Goal: Task Accomplishment & Management: Manage account settings

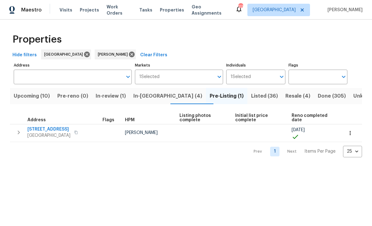
click at [151, 98] on span "In-reno (4)" at bounding box center [167, 96] width 69 height 9
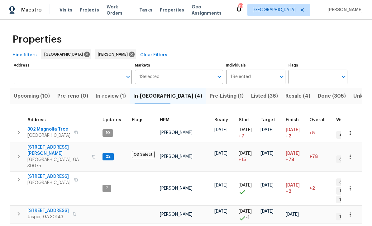
click at [41, 208] on span "78 Blue Pine Ct" at bounding box center [47, 211] width 41 height 6
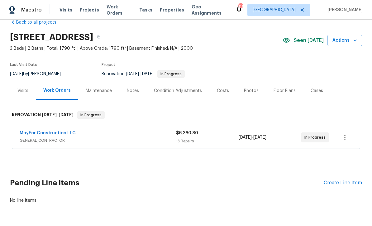
scroll to position [12, 0]
click at [346, 138] on icon "button" at bounding box center [344, 137] width 7 height 7
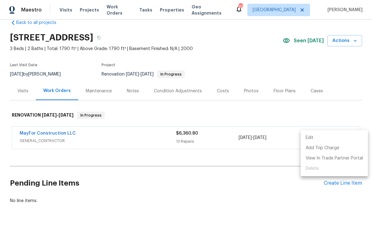
click at [324, 139] on li "Edit" at bounding box center [333, 138] width 67 height 10
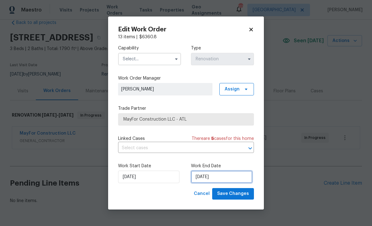
click at [234, 176] on input "9/29/2025" at bounding box center [221, 177] width 61 height 12
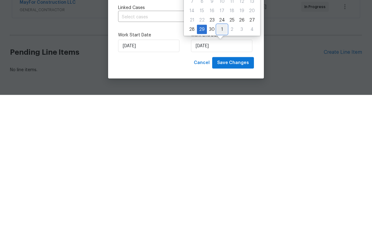
click at [222, 156] on div "1" at bounding box center [222, 160] width 10 height 9
type input "10/1/2025"
select select "9"
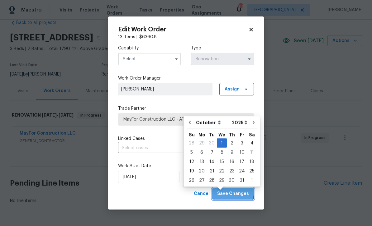
click at [234, 193] on span "Save Changes" at bounding box center [233, 194] width 32 height 8
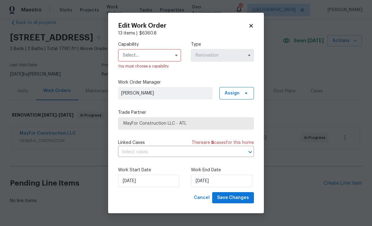
click at [169, 55] on input "text" at bounding box center [149, 55] width 63 height 12
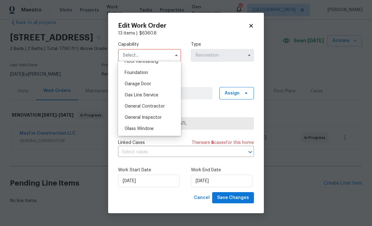
scroll to position [260, 0]
click at [164, 105] on div "General Contractor" at bounding box center [149, 105] width 60 height 11
type input "General Contractor"
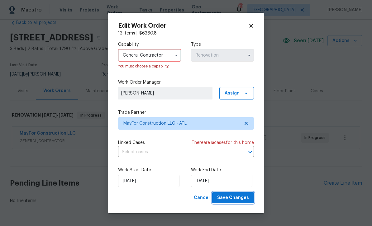
click at [242, 197] on span "Save Changes" at bounding box center [233, 198] width 32 height 8
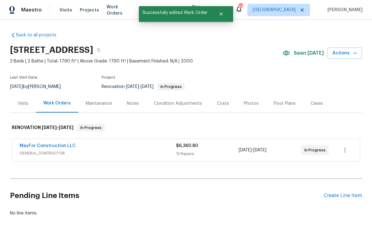
scroll to position [0, 0]
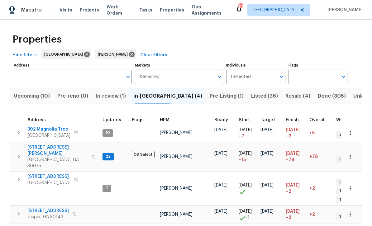
click at [42, 145] on span "[STREET_ADDRESS][PERSON_NAME]" at bounding box center [57, 150] width 61 height 12
click at [251, 96] on span "Listed (36)" at bounding box center [264, 96] width 27 height 9
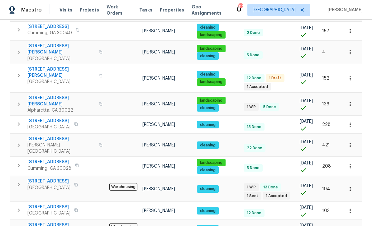
scroll to position [391, 0]
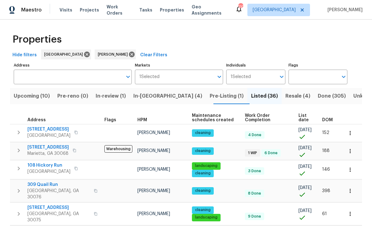
click at [320, 46] on div "Properties" at bounding box center [186, 40] width 352 height 20
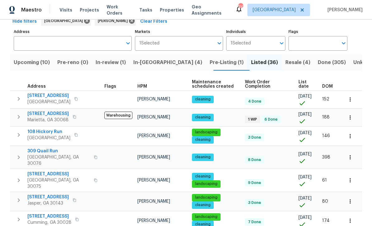
scroll to position [36, 0]
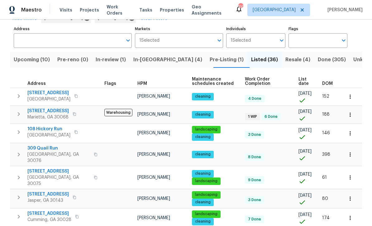
click at [48, 110] on span "4958 Meadow Ln" at bounding box center [47, 111] width 41 height 6
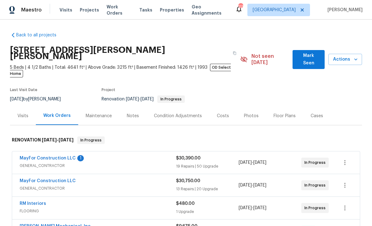
click at [39, 156] on link "MayFor Construction LLC" at bounding box center [48, 158] width 56 height 4
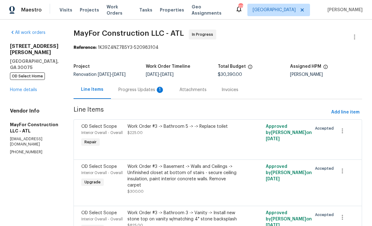
click at [137, 91] on div "Progress Updates 1" at bounding box center [141, 90] width 46 height 6
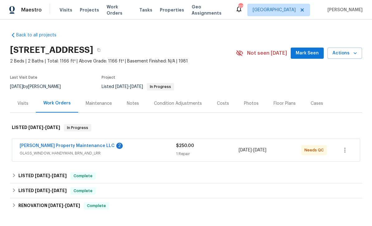
click at [43, 146] on link "[PERSON_NAME] Property Maintenance LLC" at bounding box center [67, 146] width 95 height 4
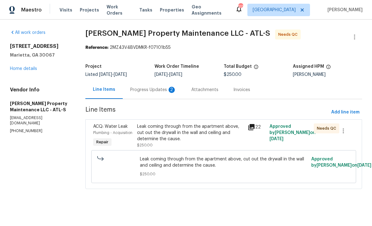
click at [144, 87] on div "Progress Updates 2" at bounding box center [153, 90] width 61 height 18
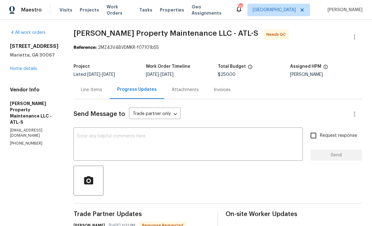
click at [94, 90] on div "Line Items" at bounding box center [91, 90] width 21 height 6
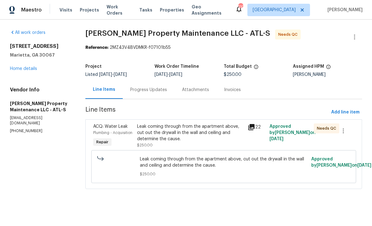
click at [105, 129] on div "ACQ: Water Leak" at bounding box center [113, 127] width 40 height 6
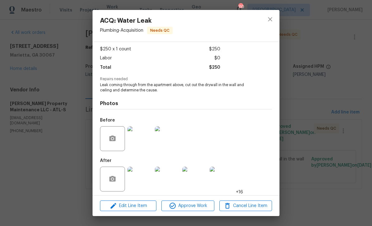
scroll to position [36, 0]
click at [142, 175] on img at bounding box center [139, 179] width 25 height 25
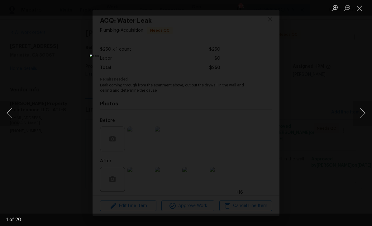
click at [358, 114] on button "Next image" at bounding box center [362, 113] width 19 height 25
click at [357, 115] on button "Next image" at bounding box center [362, 113] width 19 height 25
click at [356, 116] on button "Next image" at bounding box center [362, 113] width 19 height 25
click at [356, 115] on button "Next image" at bounding box center [362, 113] width 19 height 25
click at [357, 117] on button "Next image" at bounding box center [362, 113] width 19 height 25
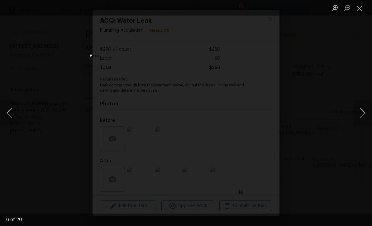
click at [358, 115] on button "Next image" at bounding box center [362, 113] width 19 height 25
click at [359, 116] on button "Next image" at bounding box center [362, 113] width 19 height 25
click at [362, 113] on button "Next image" at bounding box center [362, 113] width 19 height 25
click at [363, 112] on button "Next image" at bounding box center [362, 113] width 19 height 25
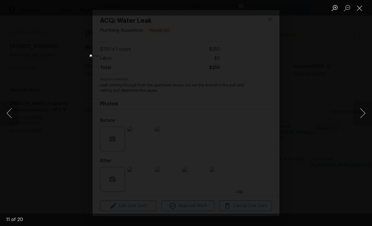
click at [362, 110] on button "Next image" at bounding box center [362, 113] width 19 height 25
click at [363, 111] on button "Next image" at bounding box center [362, 113] width 19 height 25
click at [364, 6] on button "Close lightbox" at bounding box center [359, 7] width 12 height 11
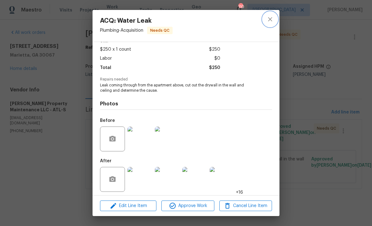
click at [272, 19] on icon "close" at bounding box center [269, 19] width 7 height 7
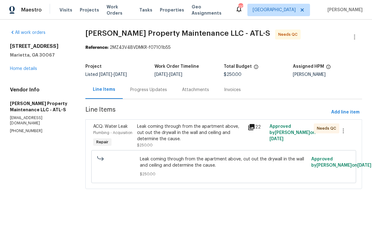
click at [139, 89] on div "Progress Updates" at bounding box center [148, 90] width 37 height 6
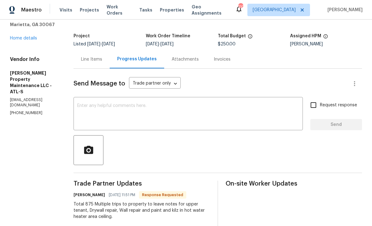
scroll to position [29, 0]
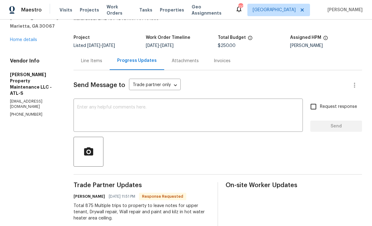
click at [90, 61] on div "Line Items" at bounding box center [91, 61] width 21 height 6
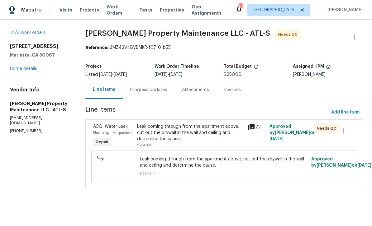
click at [105, 127] on span "ACQ: Water Leak" at bounding box center [110, 126] width 35 height 4
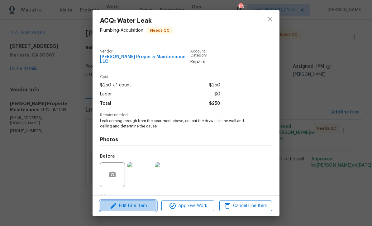
click at [126, 207] on span "Edit Line Item" at bounding box center [128, 206] width 53 height 8
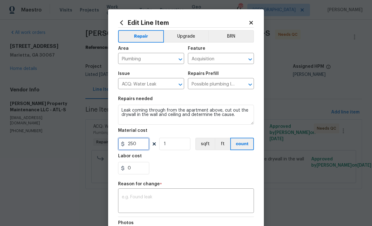
click at [140, 144] on input "250" at bounding box center [133, 144] width 31 height 12
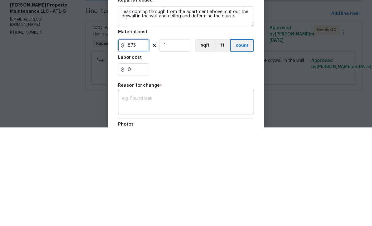
type input "875"
click at [209, 162] on div "0" at bounding box center [186, 168] width 136 height 12
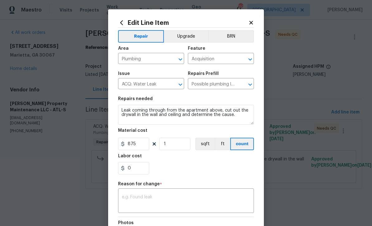
click at [196, 197] on textarea at bounding box center [186, 201] width 128 height 13
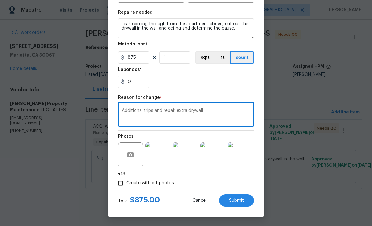
scroll to position [88, 0]
type textarea "Additional trips and repair extra drywall."
click at [243, 202] on span "Submit" at bounding box center [236, 201] width 15 height 5
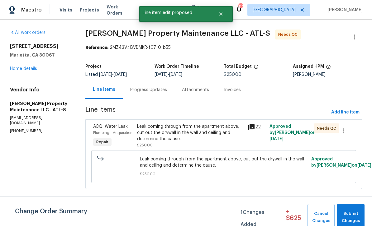
scroll to position [0, 0]
click at [349, 216] on span "Submit Changes" at bounding box center [350, 217] width 21 height 14
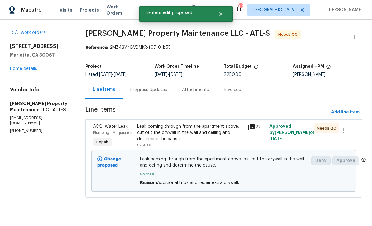
click at [20, 71] on link "Home details" at bounding box center [23, 69] width 27 height 4
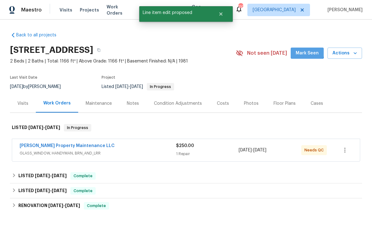
click at [308, 51] on span "Mark Seen" at bounding box center [306, 53] width 23 height 8
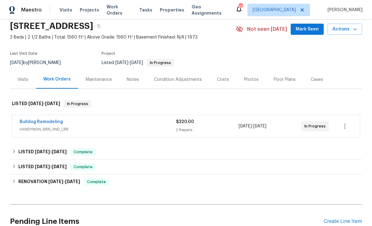
scroll to position [24, 0]
click at [35, 121] on link "Bulldog Remodeling" at bounding box center [41, 121] width 43 height 4
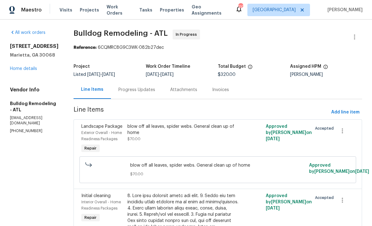
click at [24, 69] on link "Home details" at bounding box center [23, 69] width 27 height 4
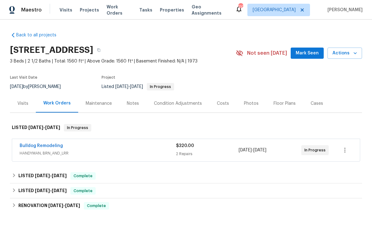
click at [307, 52] on span "Mark Seen" at bounding box center [306, 53] width 23 height 8
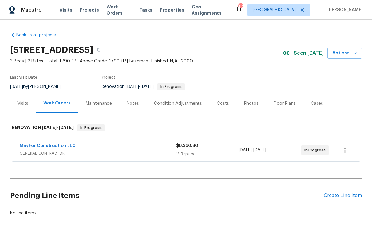
click at [135, 103] on div "Notes" at bounding box center [133, 104] width 12 height 6
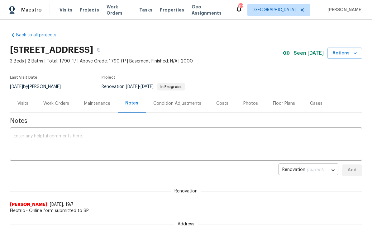
click at [29, 137] on textarea at bounding box center [186, 145] width 344 height 22
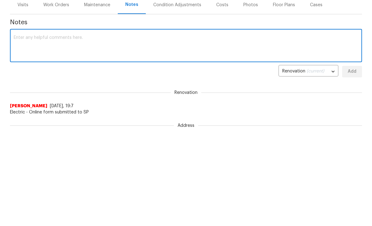
paste textarea "New Change Order Escalation Request in [GEOGRAPHIC_DATA] - Requester: T-[PERSON…"
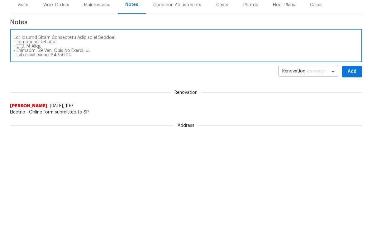
scroll to position [139, 0]
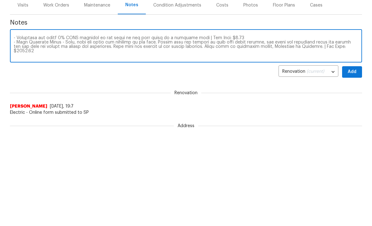
type textarea "New Change Order Escalation Request in [GEOGRAPHIC_DATA] - Requester: T-[PERSON…"
click at [351, 166] on span "Add" at bounding box center [352, 170] width 10 height 8
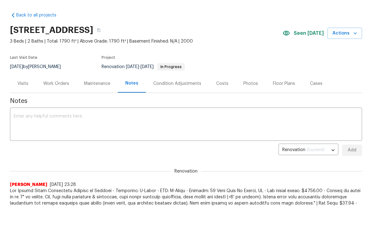
scroll to position [0, 0]
